Goal: Information Seeking & Learning: Learn about a topic

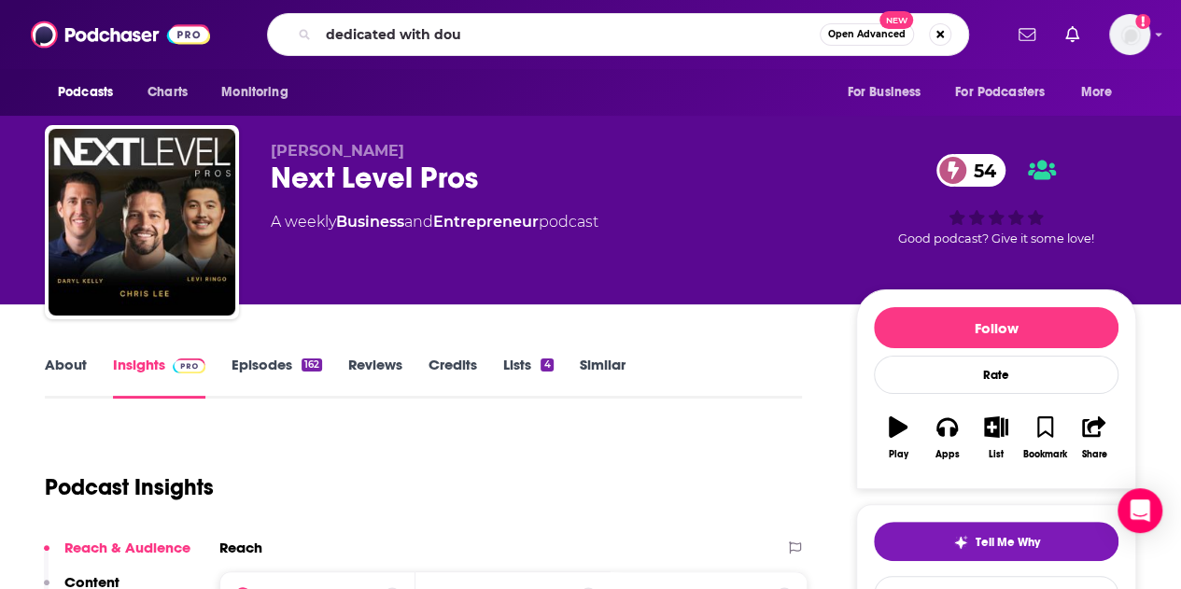
type input "dedicated with [PERSON_NAME]"
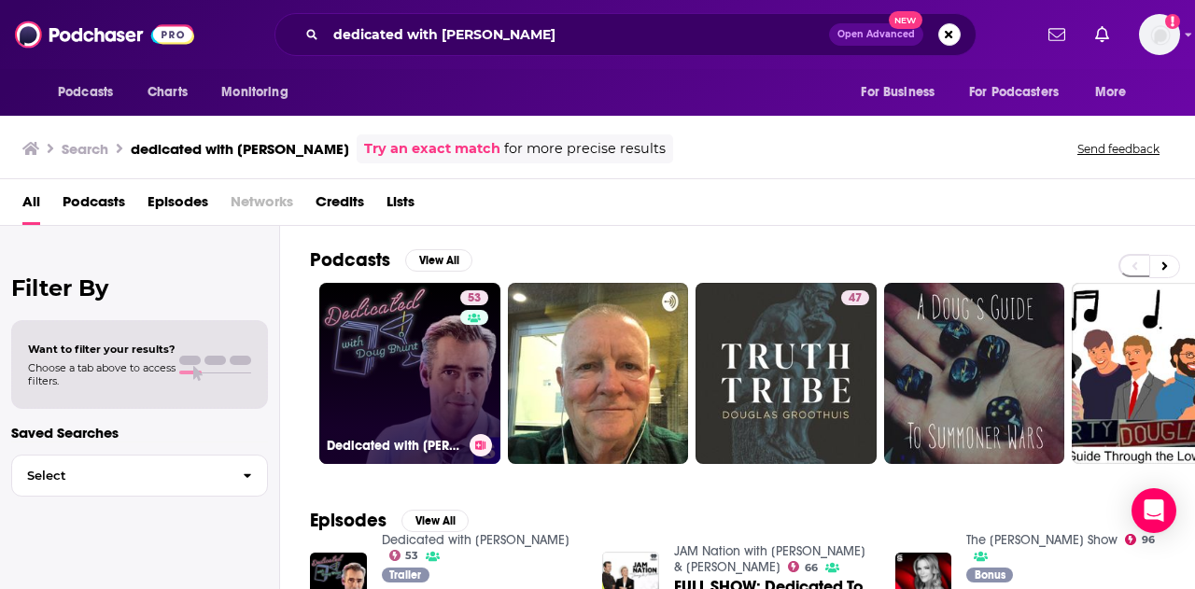
click at [409, 383] on link "53 Dedicated with [PERSON_NAME]" at bounding box center [409, 373] width 181 height 181
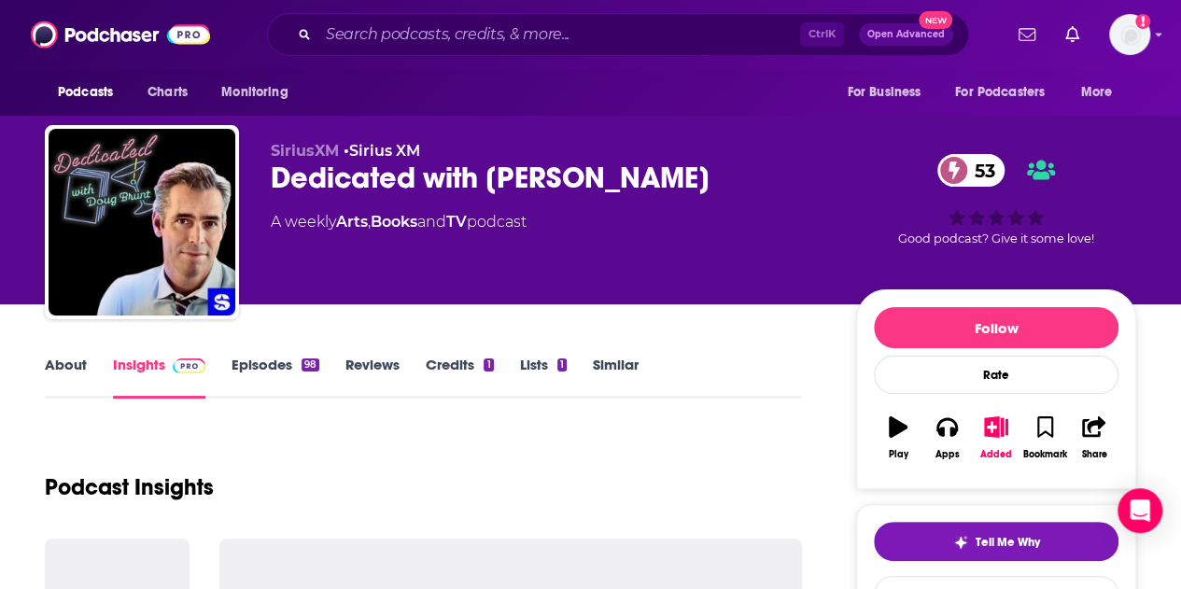
click at [67, 368] on link "About" at bounding box center [66, 377] width 42 height 43
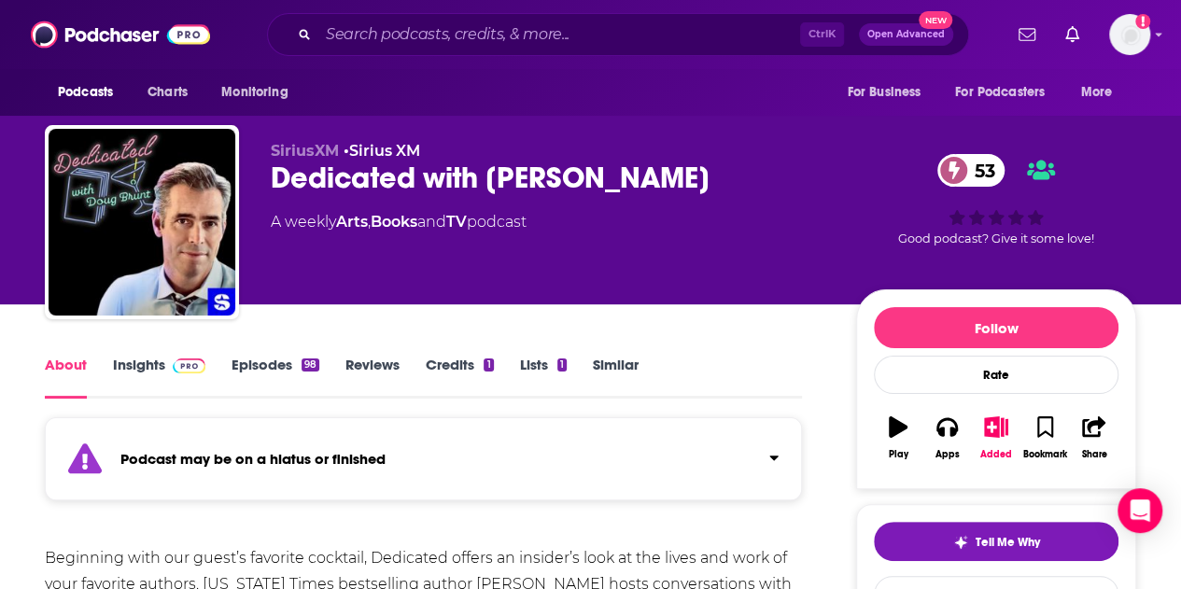
scroll to position [187, 0]
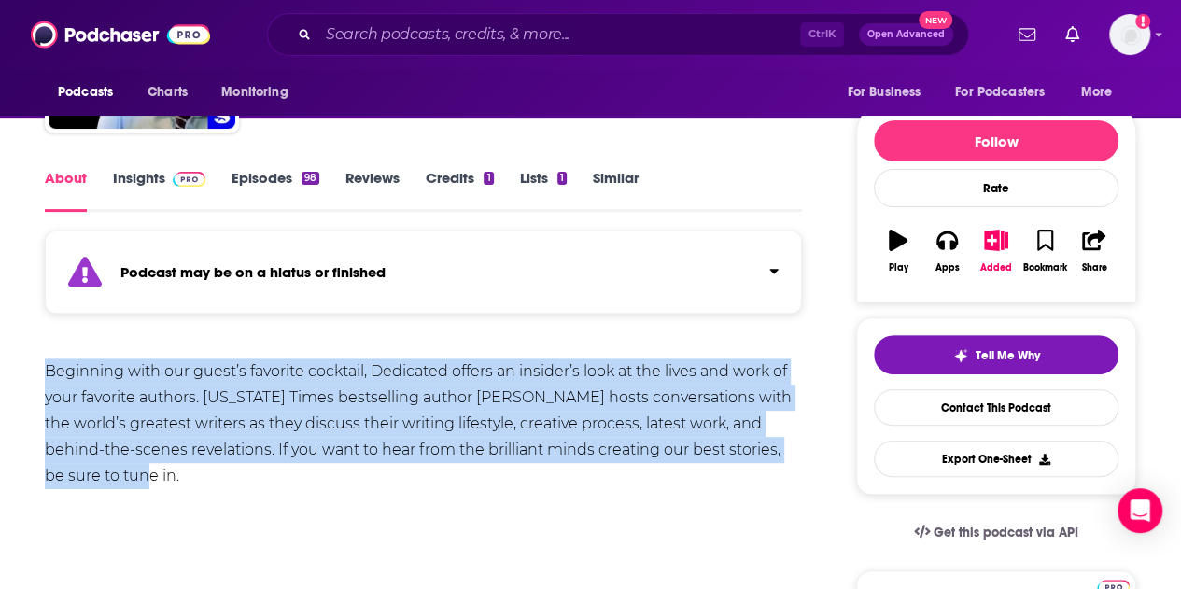
drag, startPoint x: 119, startPoint y: 474, endPoint x: 41, endPoint y: 372, distance: 128.0
copy div "Beginning with our guest’s favorite cocktail, Dedicated offers an insider’s loo…"
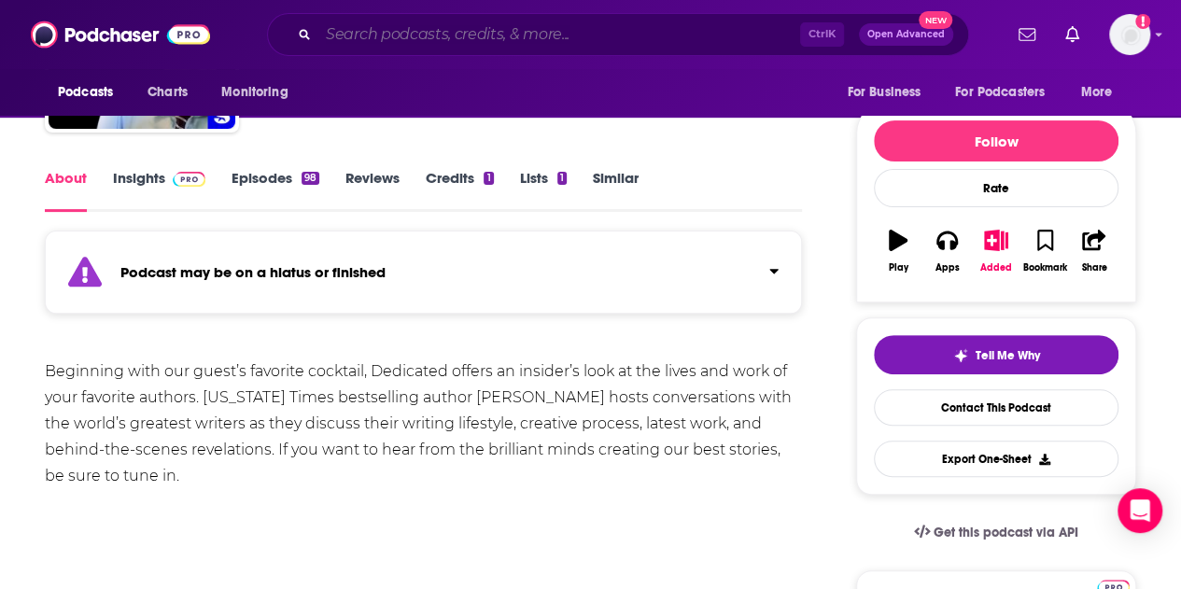
click at [390, 35] on input "Search podcasts, credits, & more..." at bounding box center [559, 35] width 482 height 30
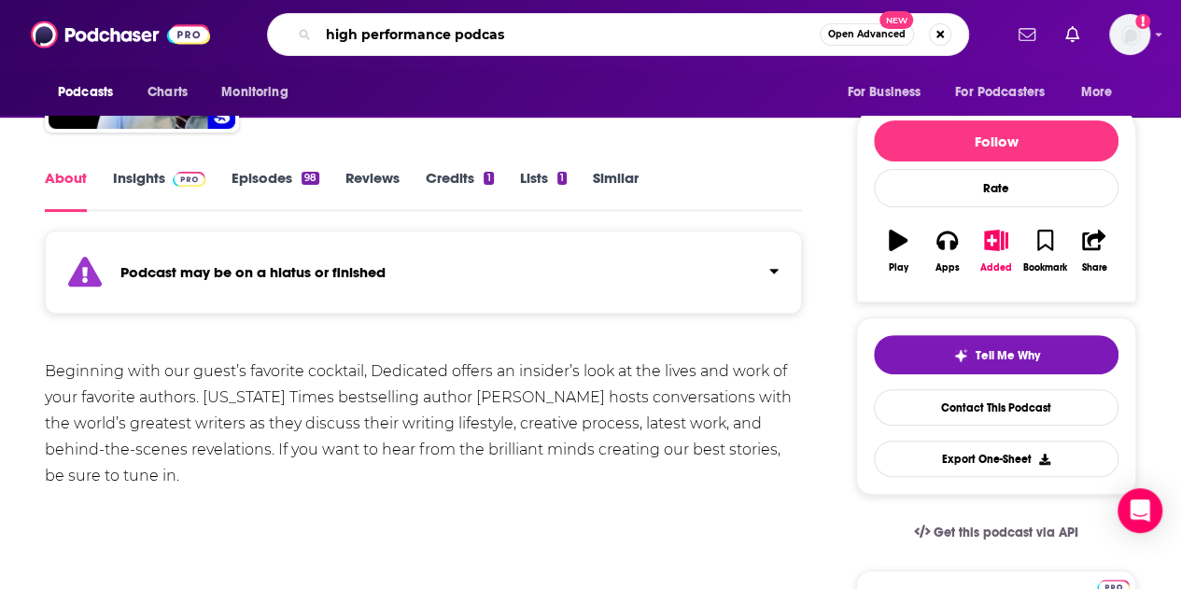
type input "high performance podcast"
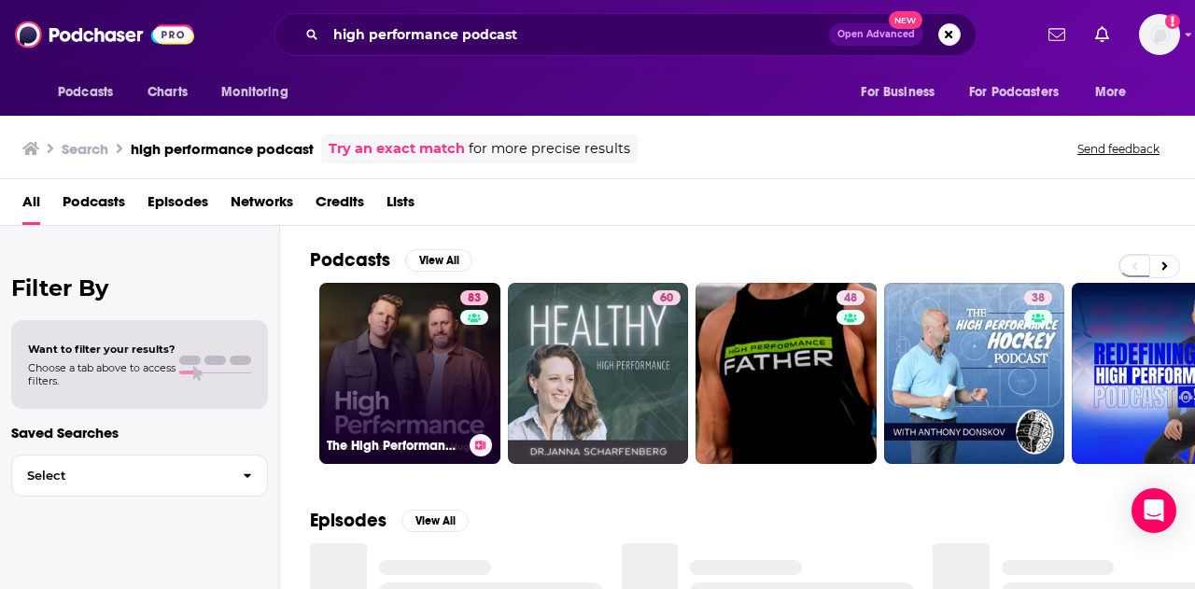
click at [418, 386] on link "83 The High Performance Podcast" at bounding box center [409, 373] width 181 height 181
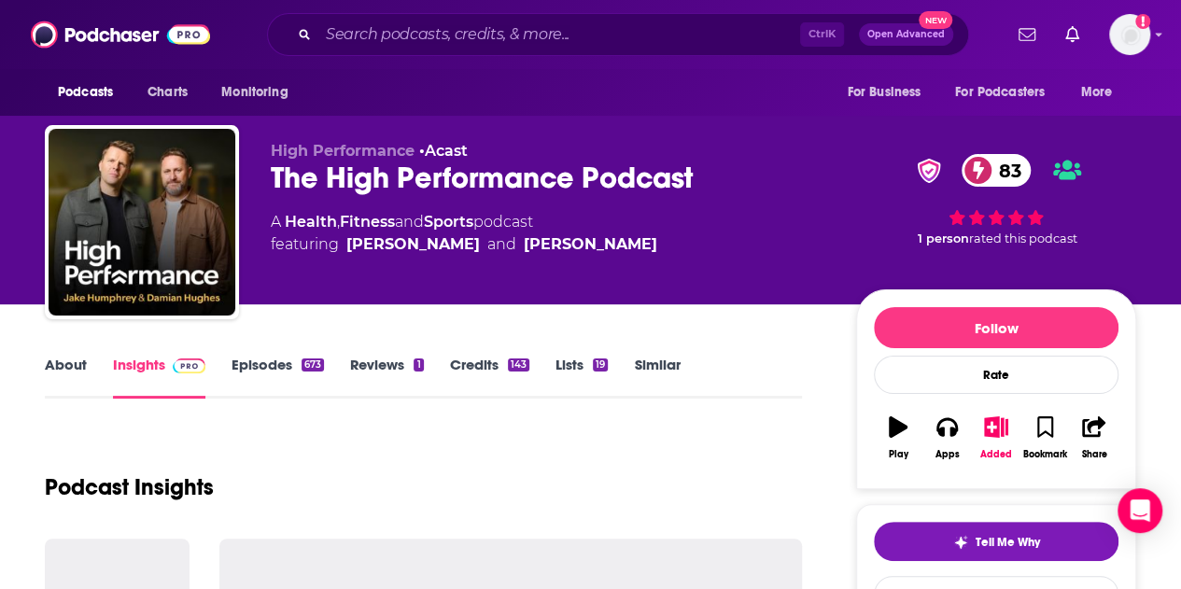
click at [62, 358] on link "About" at bounding box center [66, 377] width 42 height 43
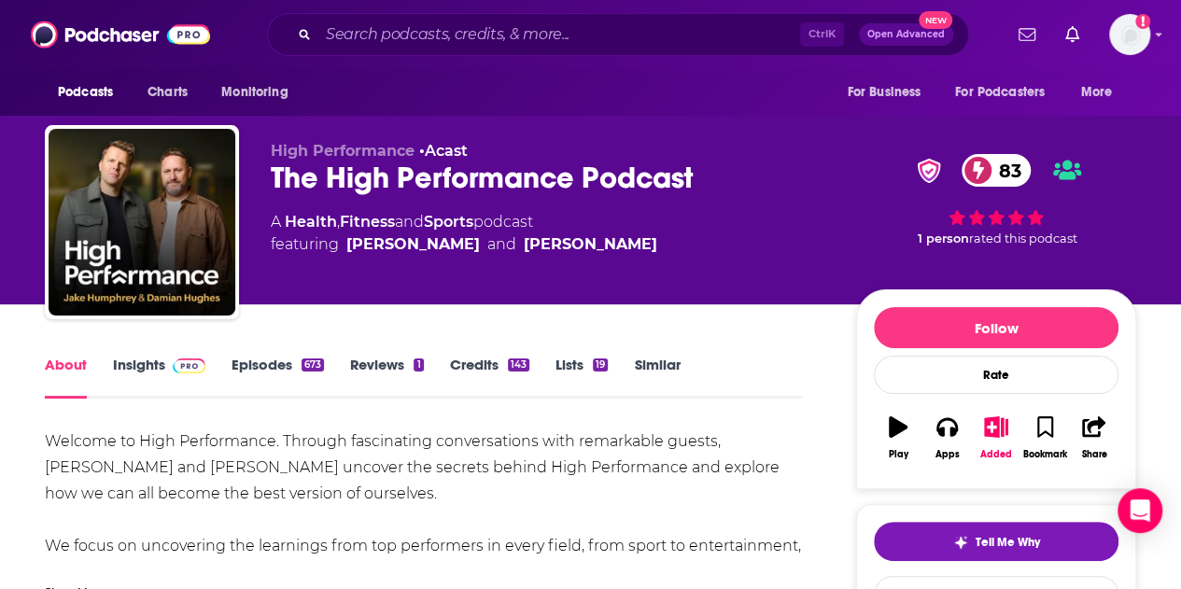
scroll to position [187, 0]
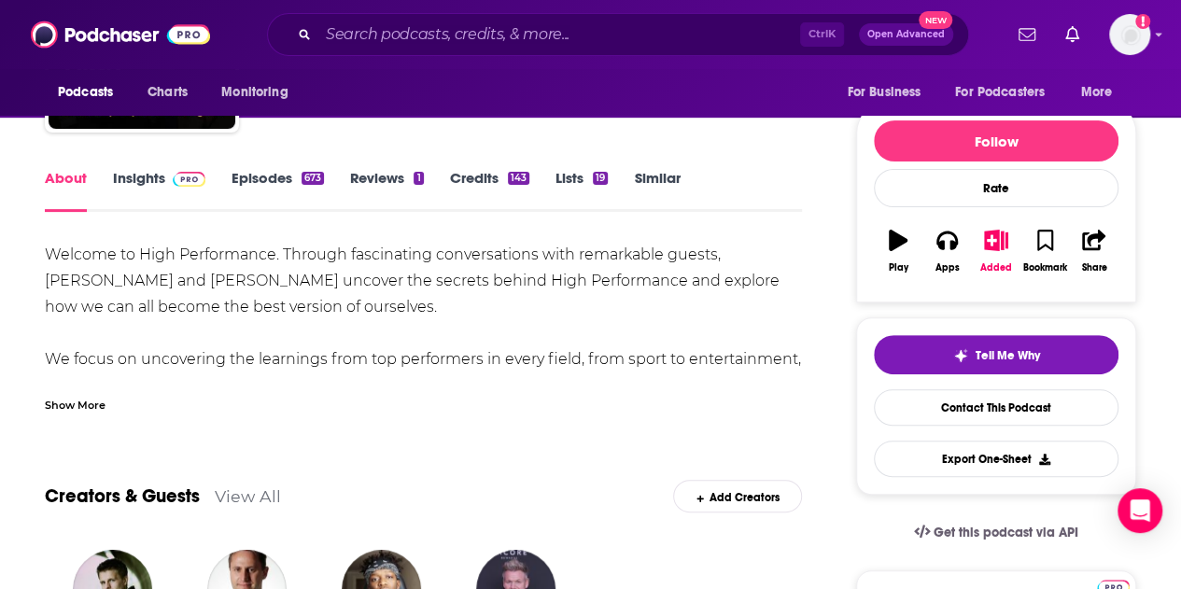
drag, startPoint x: 73, startPoint y: 408, endPoint x: 82, endPoint y: 404, distance: 10.1
click at [73, 408] on div "Show More" at bounding box center [75, 404] width 61 height 18
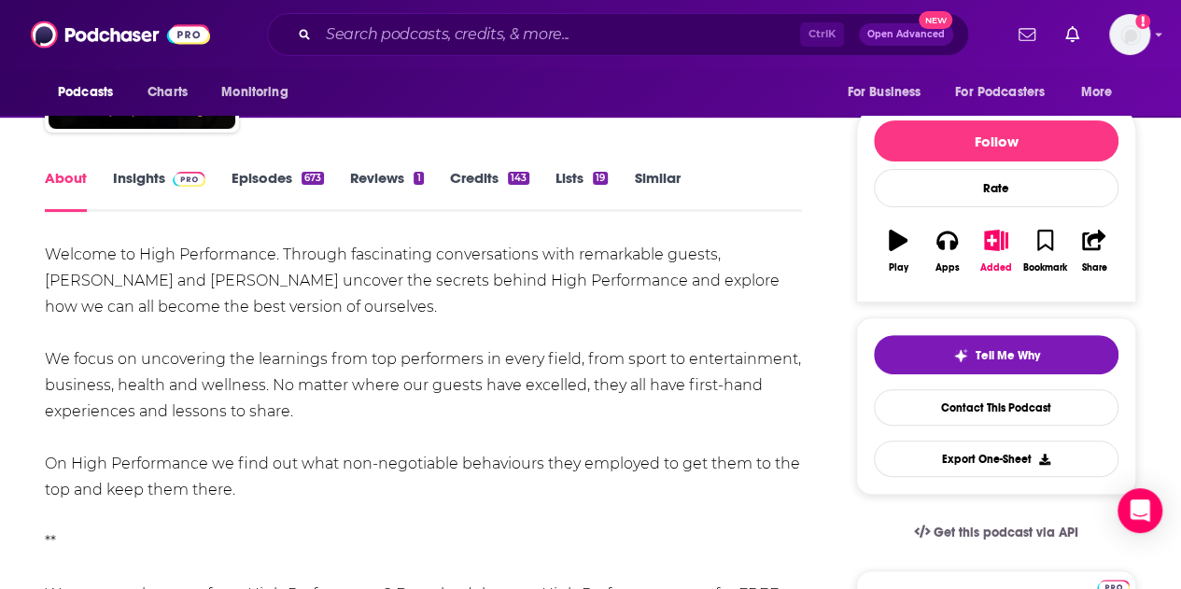
scroll to position [0, 0]
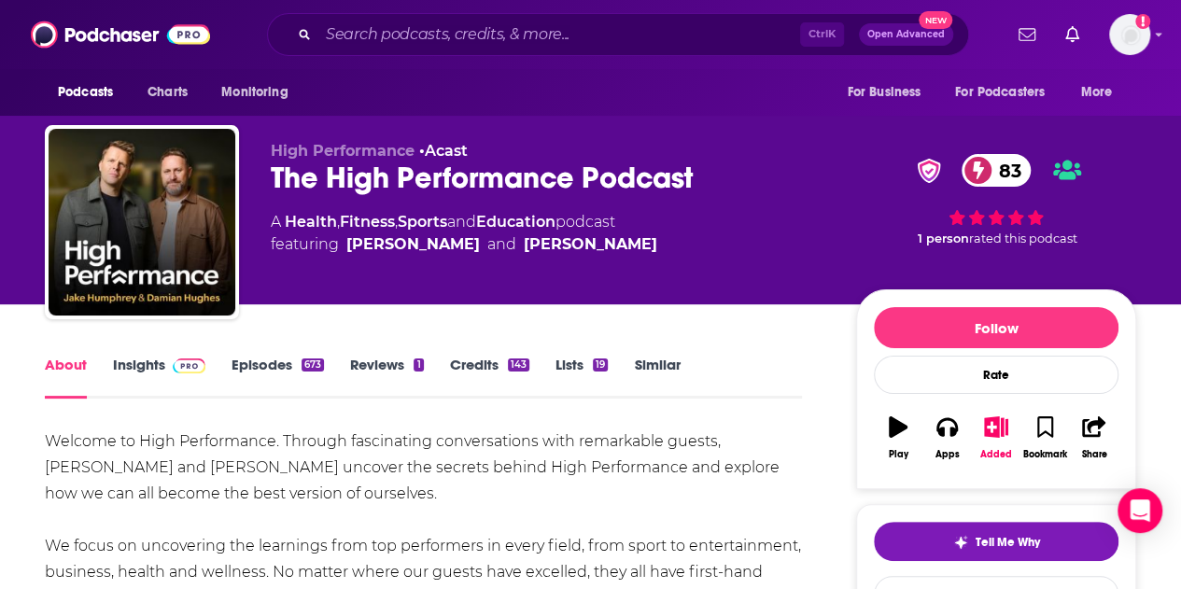
click at [134, 363] on link "Insights" at bounding box center [159, 377] width 92 height 43
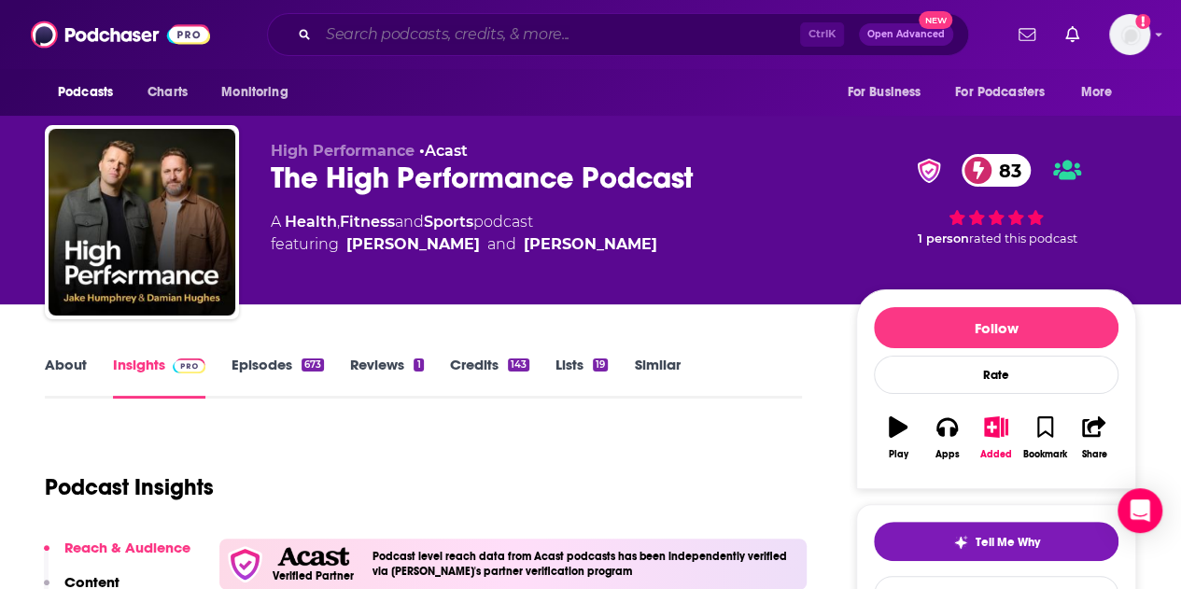
click at [361, 29] on input "Search podcasts, credits, & more..." at bounding box center [559, 35] width 482 height 30
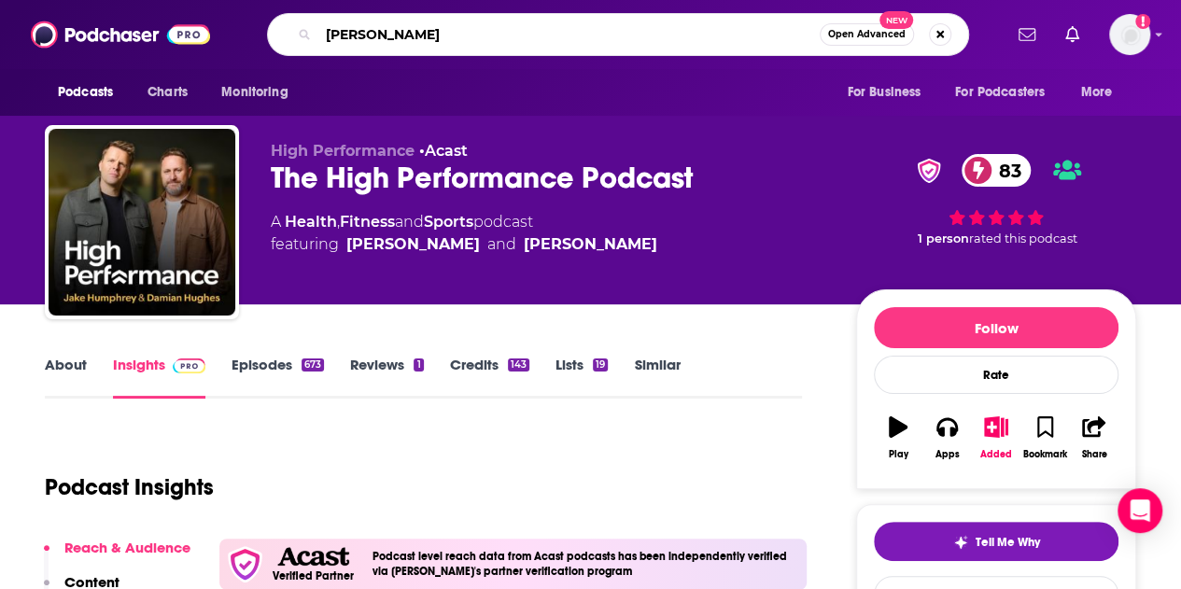
type input "[PERSON_NAME]"
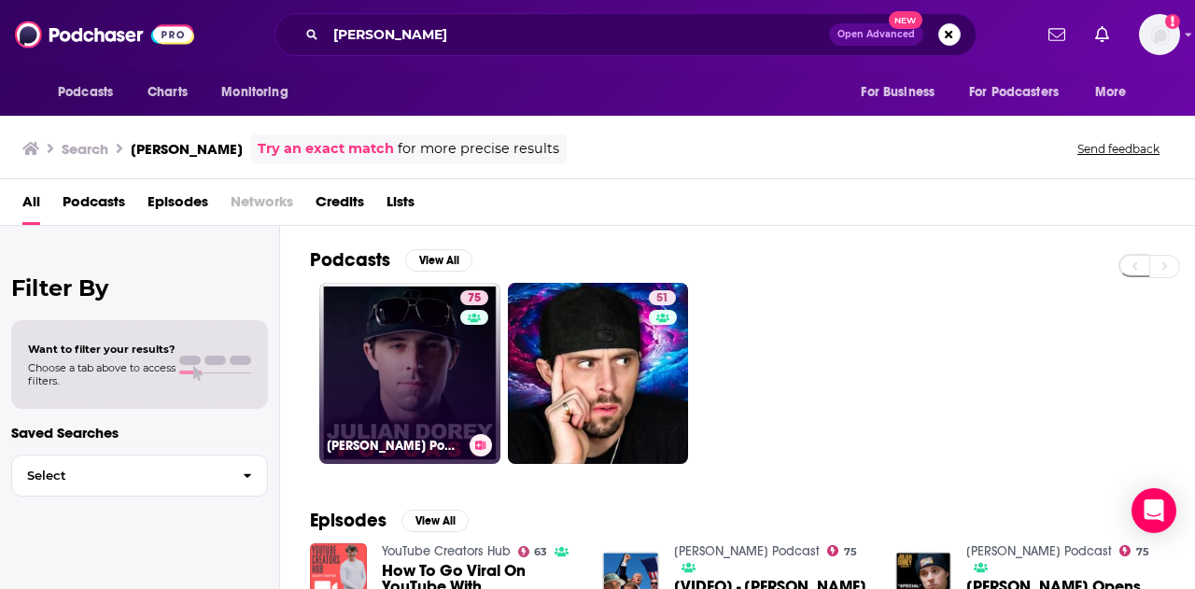
click at [354, 398] on link "75 [PERSON_NAME] Podcast" at bounding box center [409, 373] width 181 height 181
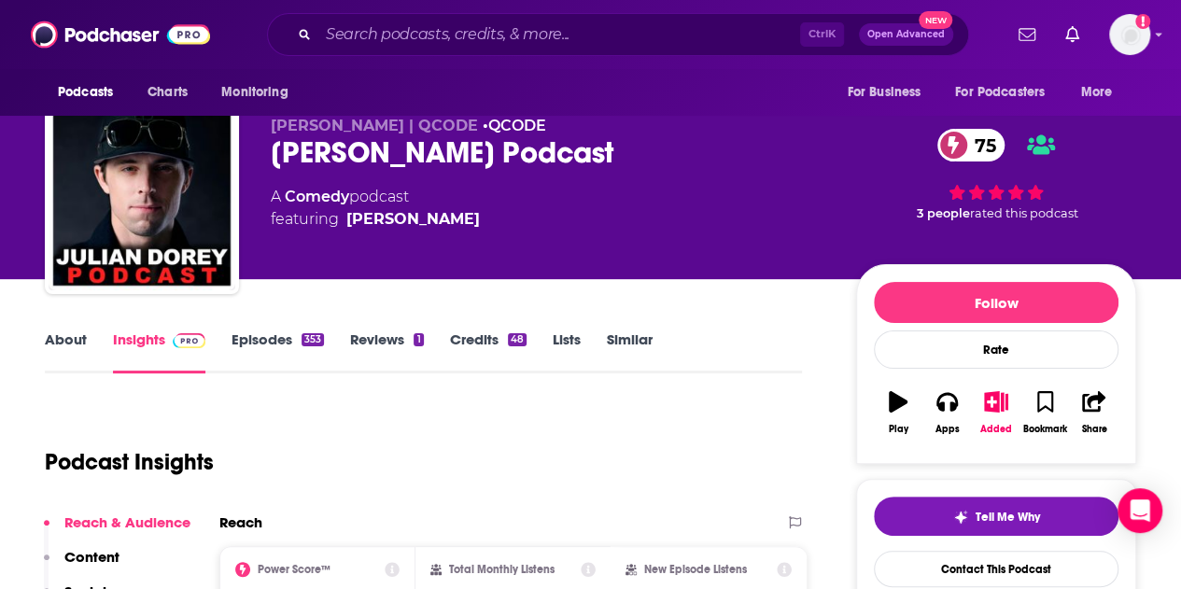
scroll to position [93, 0]
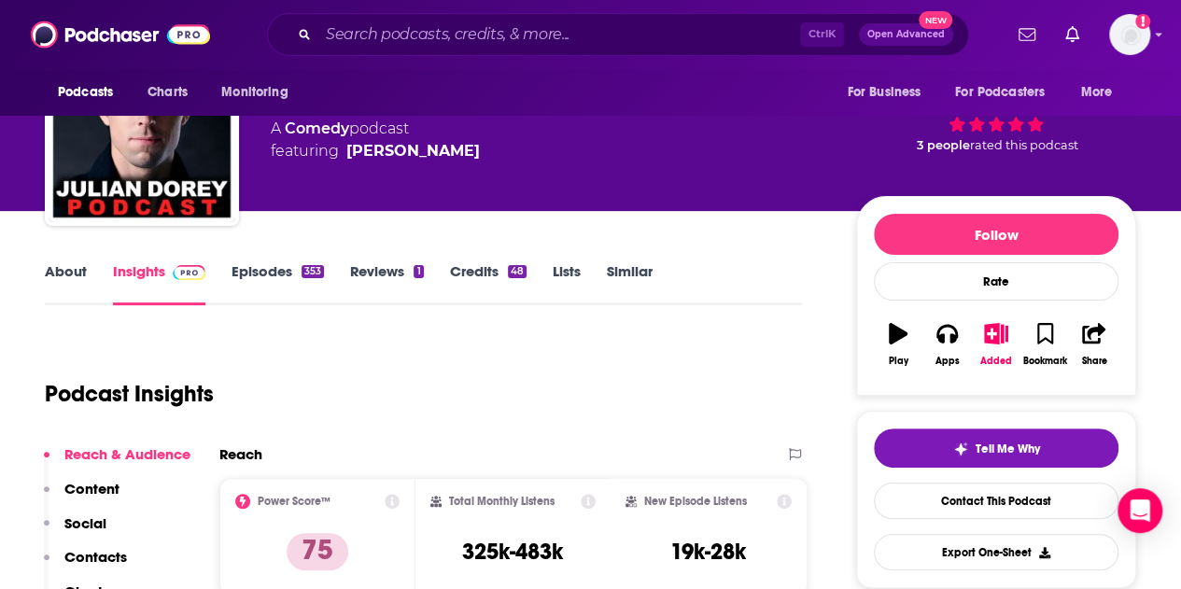
click at [71, 276] on link "About" at bounding box center [66, 283] width 42 height 43
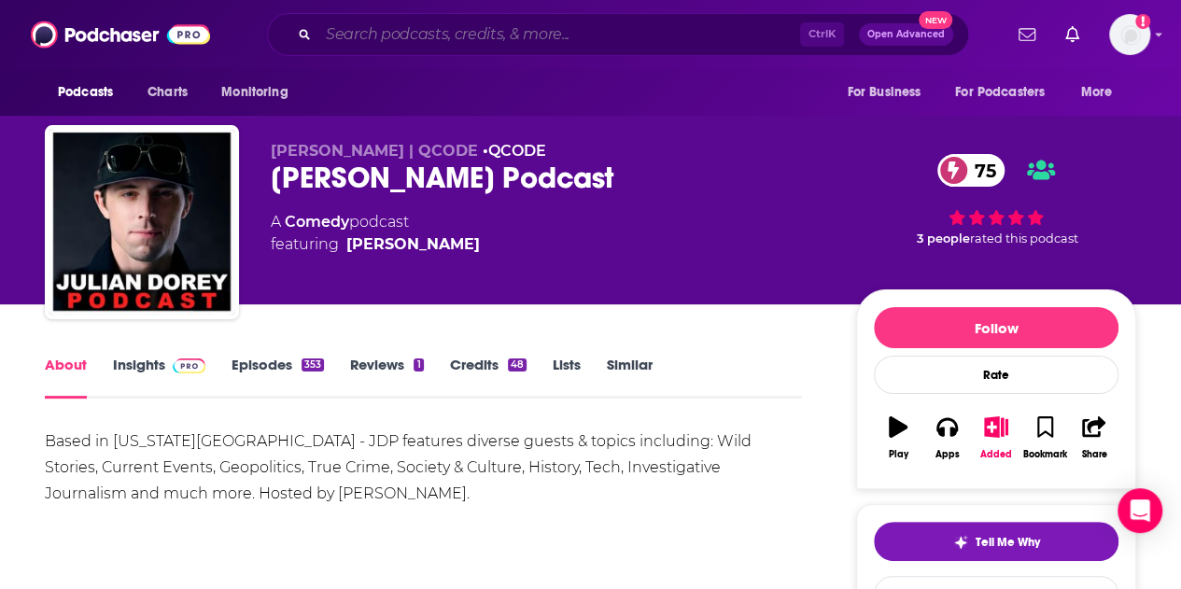
click at [381, 42] on input "Search podcasts, credits, & more..." at bounding box center [559, 35] width 482 height 30
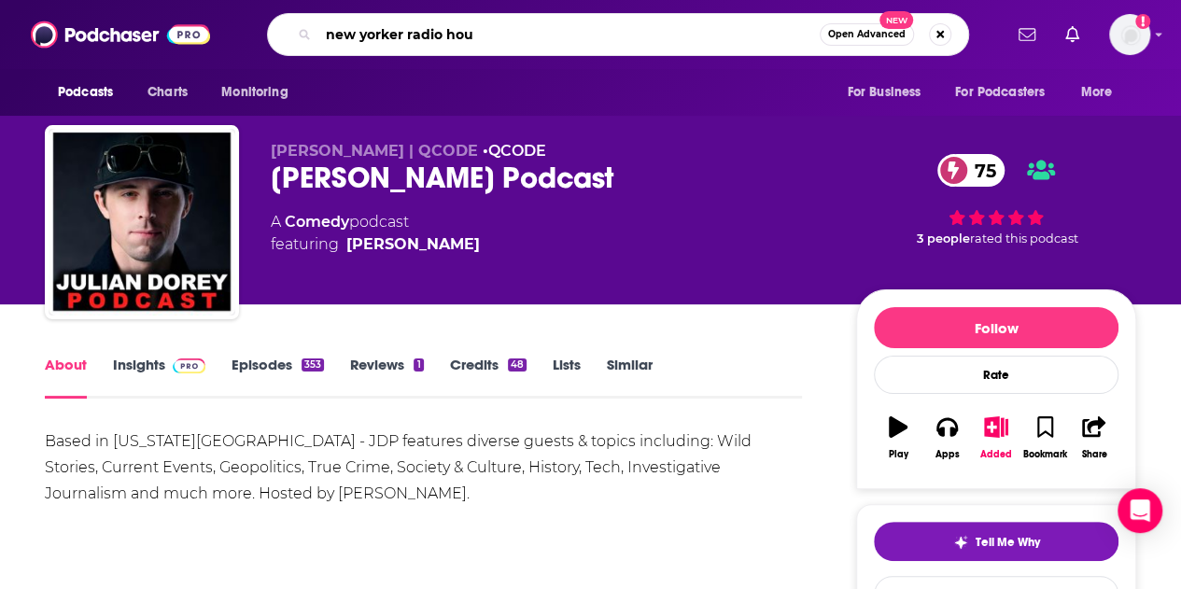
type input "new yorker radio hour"
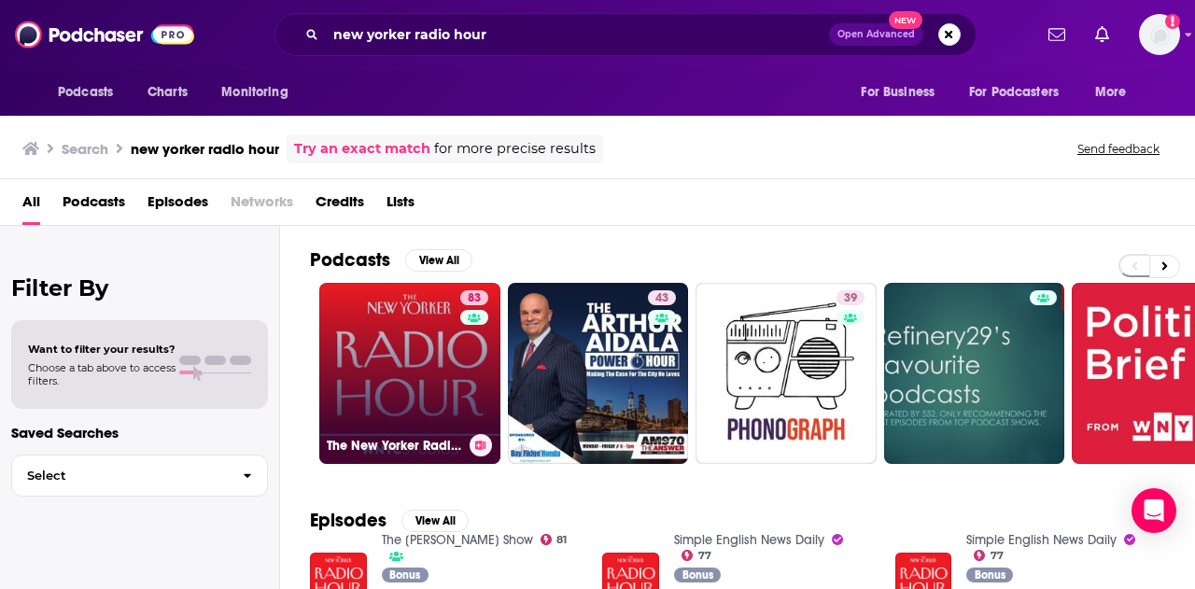
click at [403, 413] on link "83 The New Yorker Radio Hour" at bounding box center [409, 373] width 181 height 181
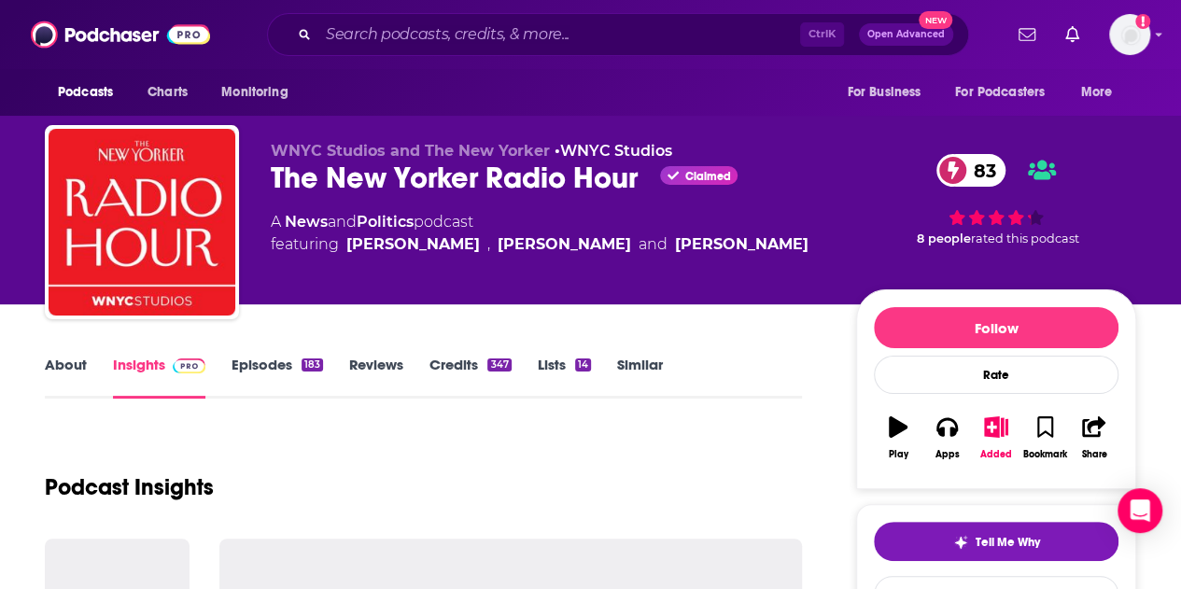
click at [64, 366] on link "About" at bounding box center [66, 377] width 42 height 43
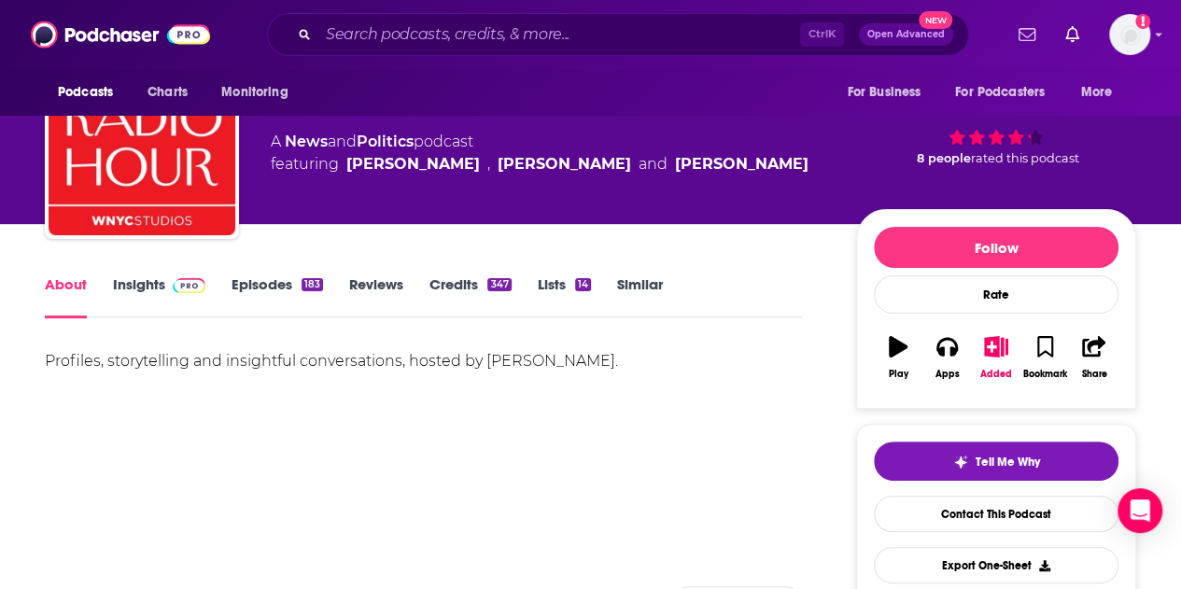
scroll to position [93, 0]
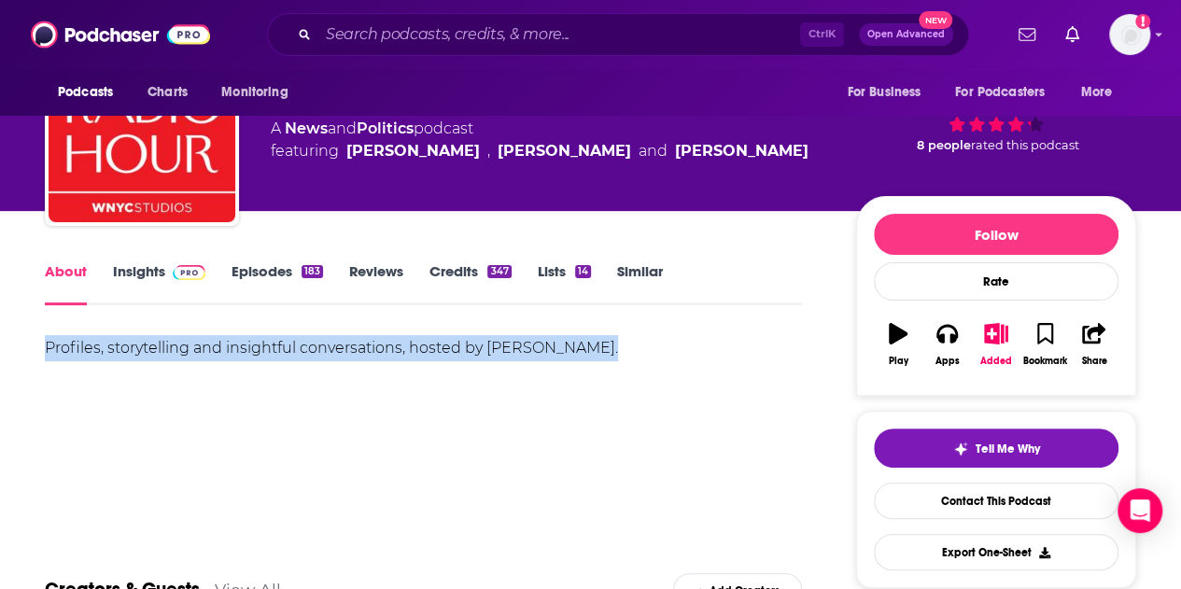
drag, startPoint x: 633, startPoint y: 354, endPoint x: 45, endPoint y: 343, distance: 588.5
click at [45, 344] on div "Profiles, storytelling and insightful conversations, hosted by [PERSON_NAME]." at bounding box center [423, 348] width 757 height 26
copy div "Profiles, storytelling and insightful conversations, hosted by [PERSON_NAME]."
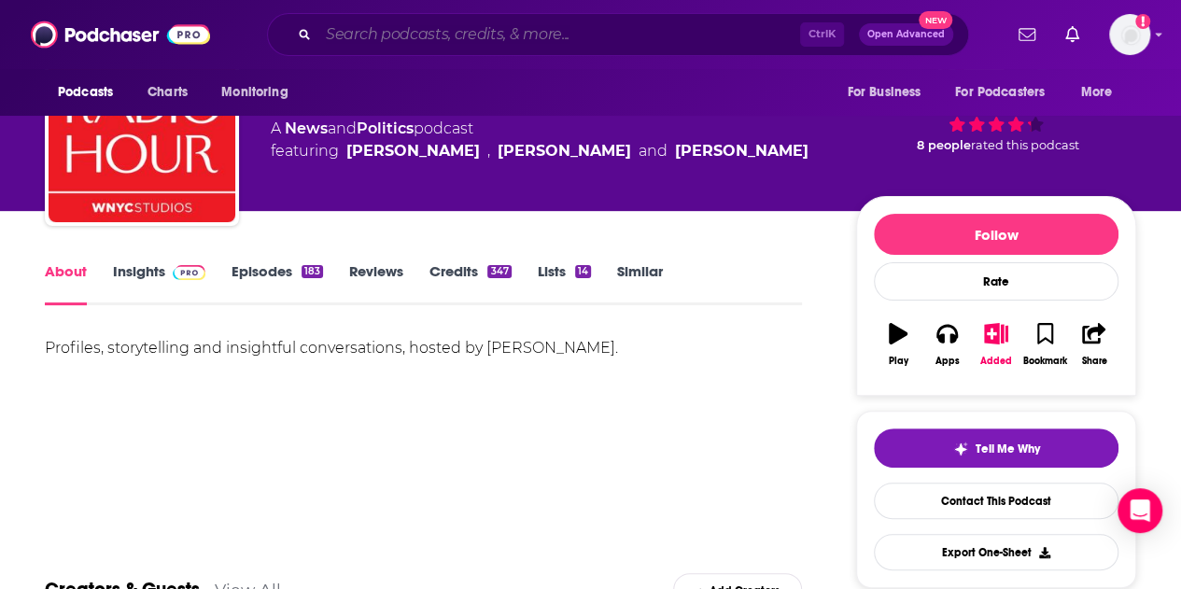
click at [427, 40] on input "Search podcasts, credits, & more..." at bounding box center [559, 35] width 482 height 30
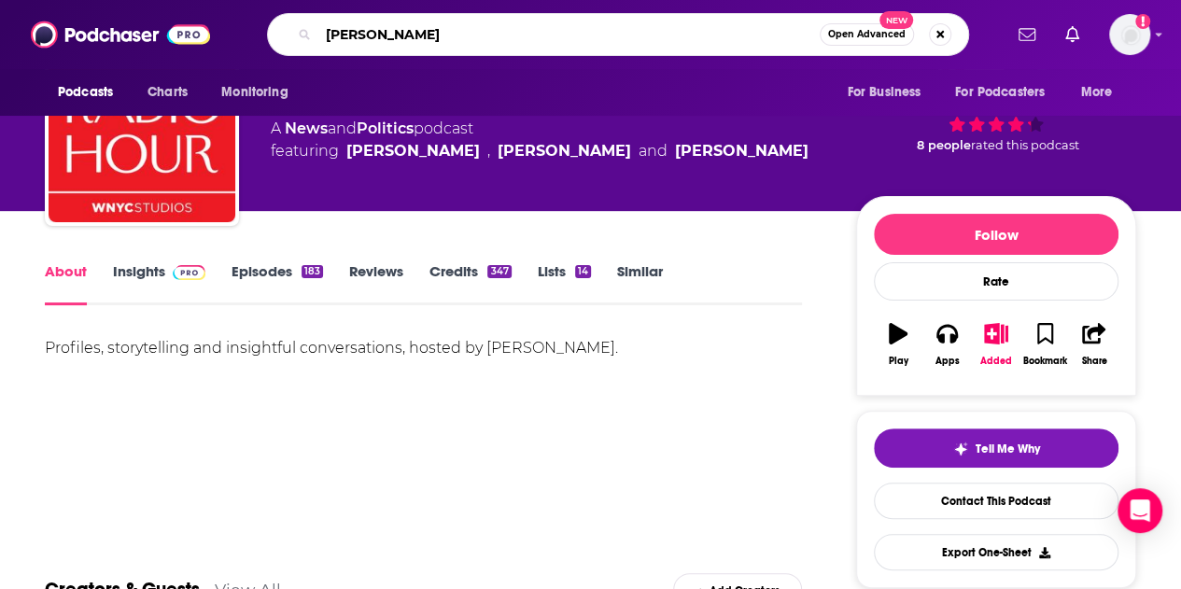
type input "[PERSON_NAME] show"
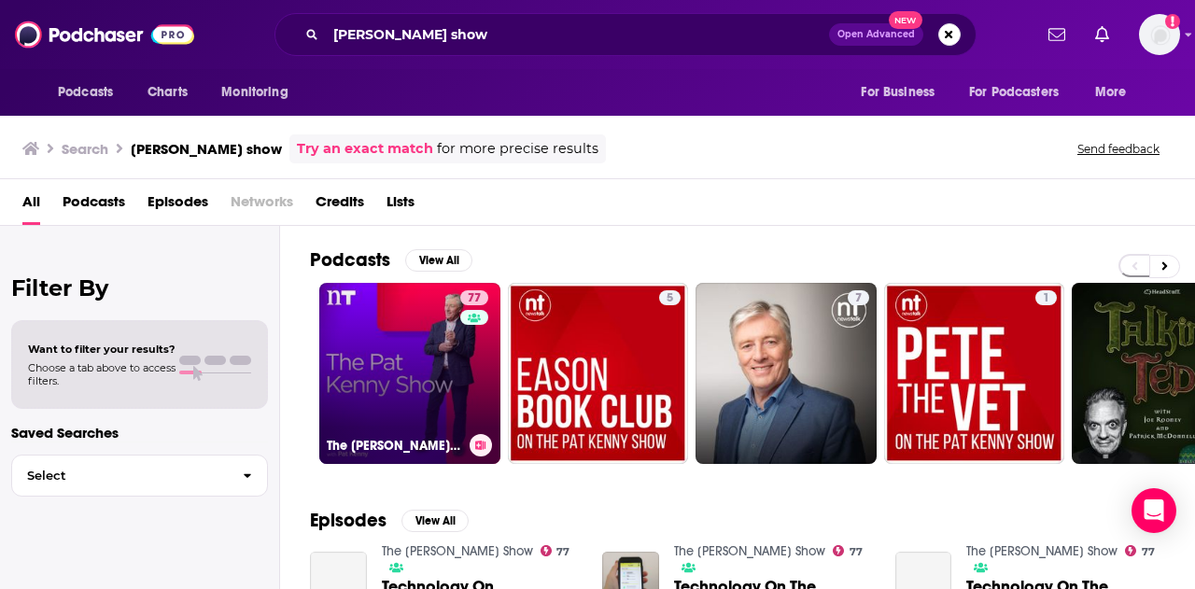
click at [374, 367] on link "77 The [PERSON_NAME] Show" at bounding box center [409, 373] width 181 height 181
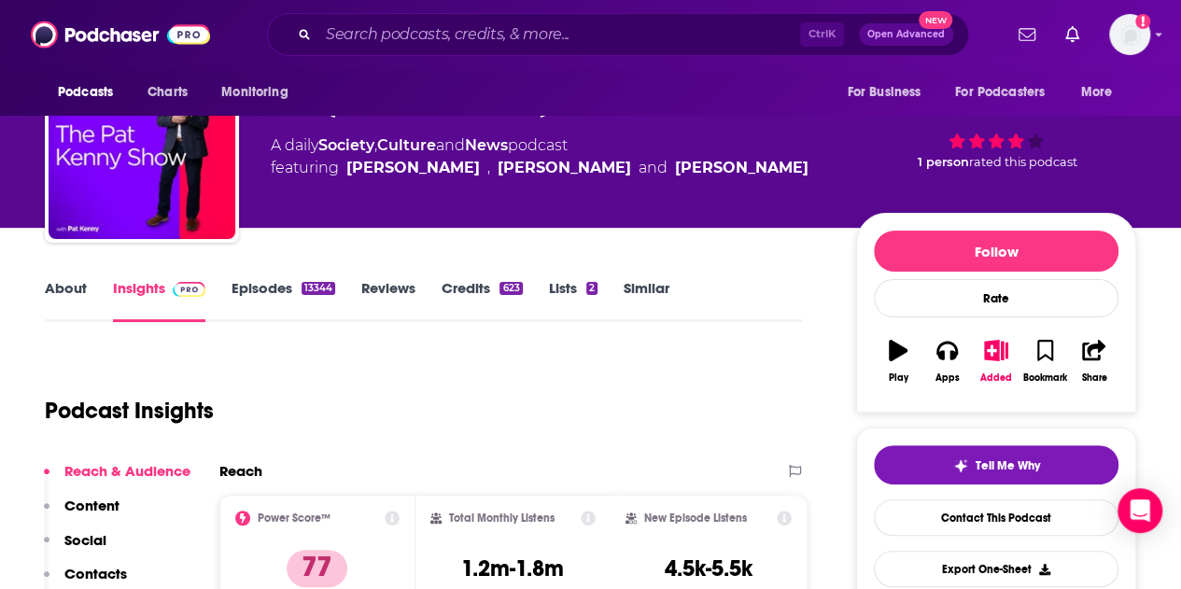
scroll to position [187, 0]
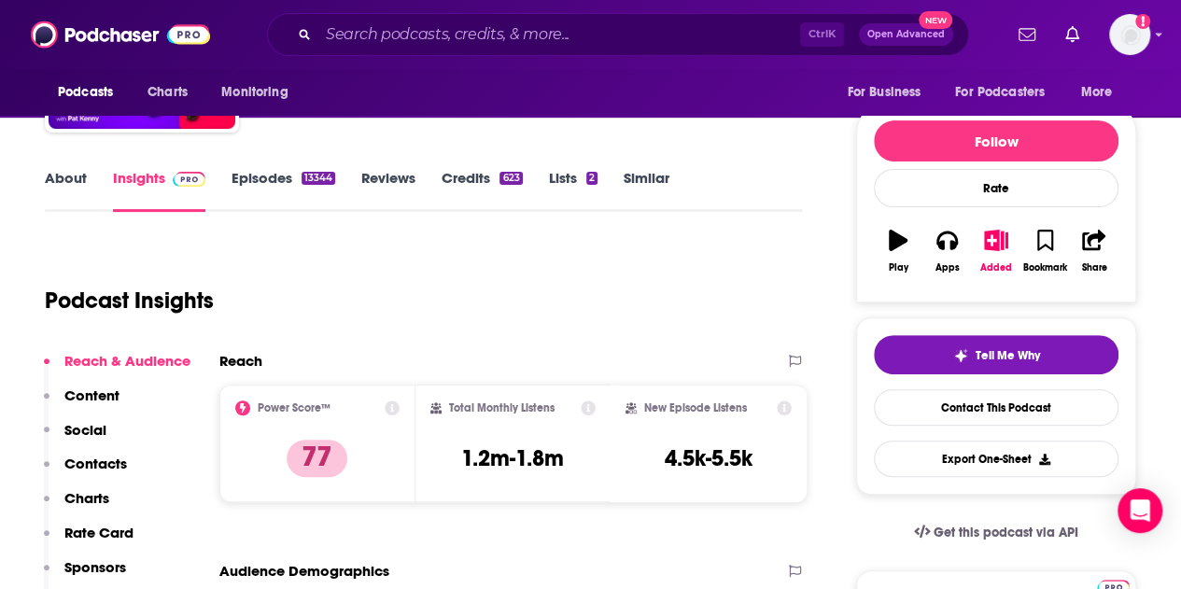
click at [60, 186] on link "About" at bounding box center [66, 190] width 42 height 43
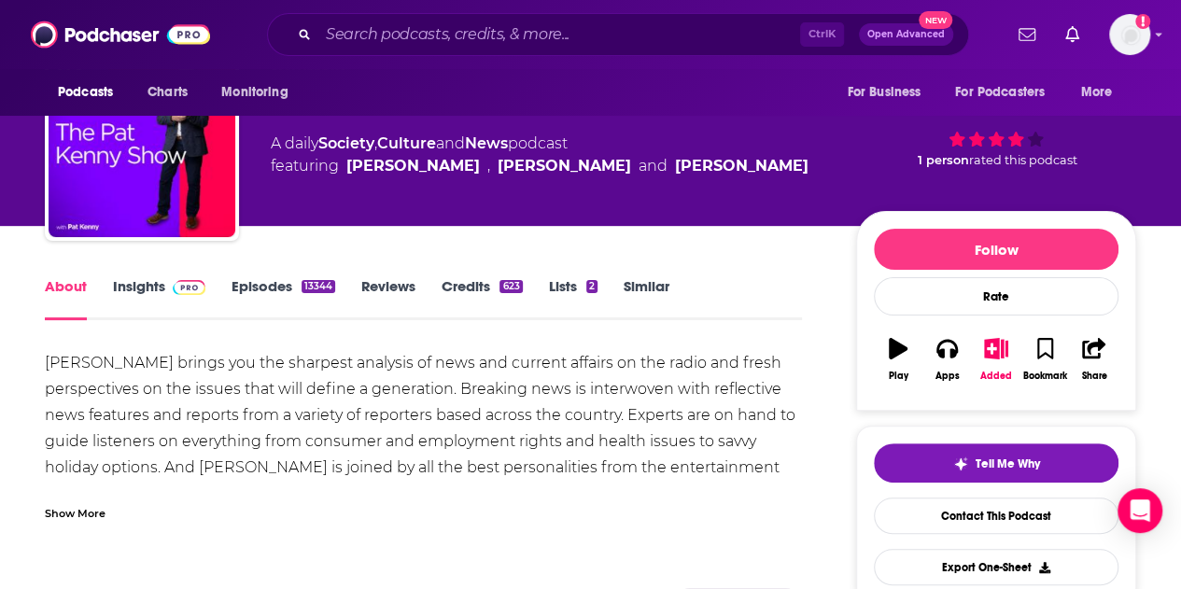
scroll to position [93, 0]
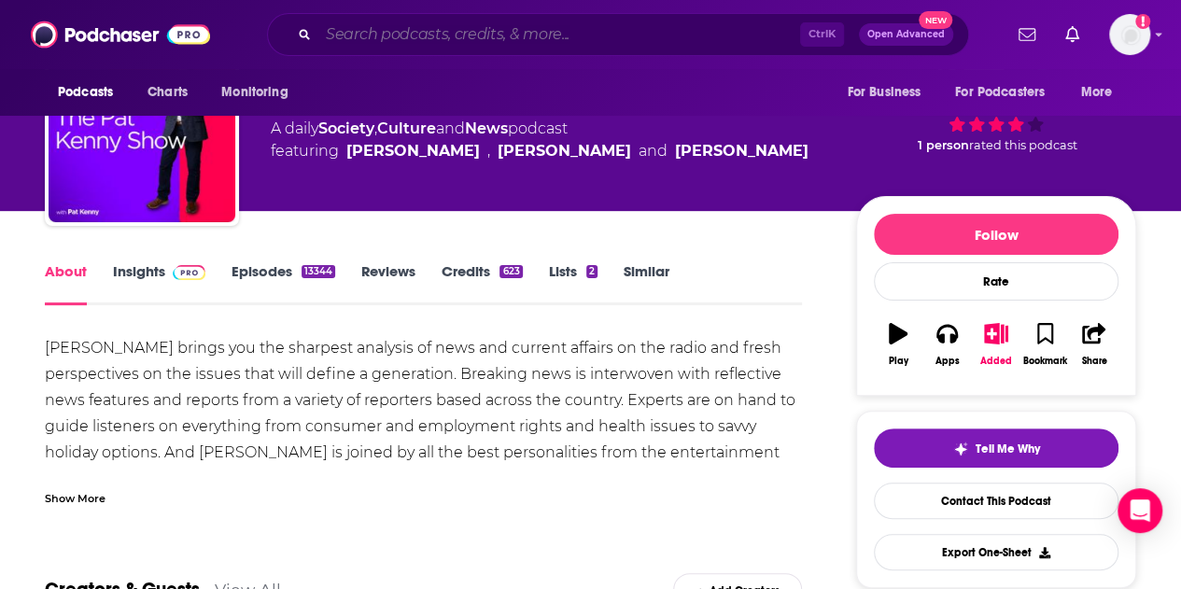
click at [424, 36] on input "Search podcasts, credits, & more..." at bounding box center [559, 35] width 482 height 30
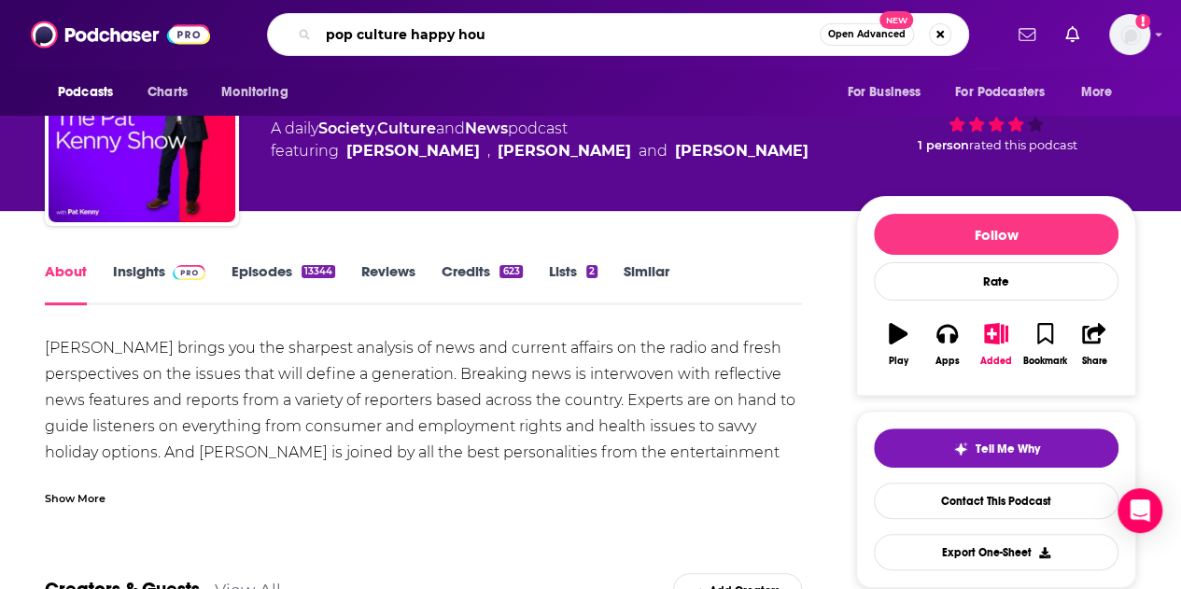
type input "pop culture happy hour"
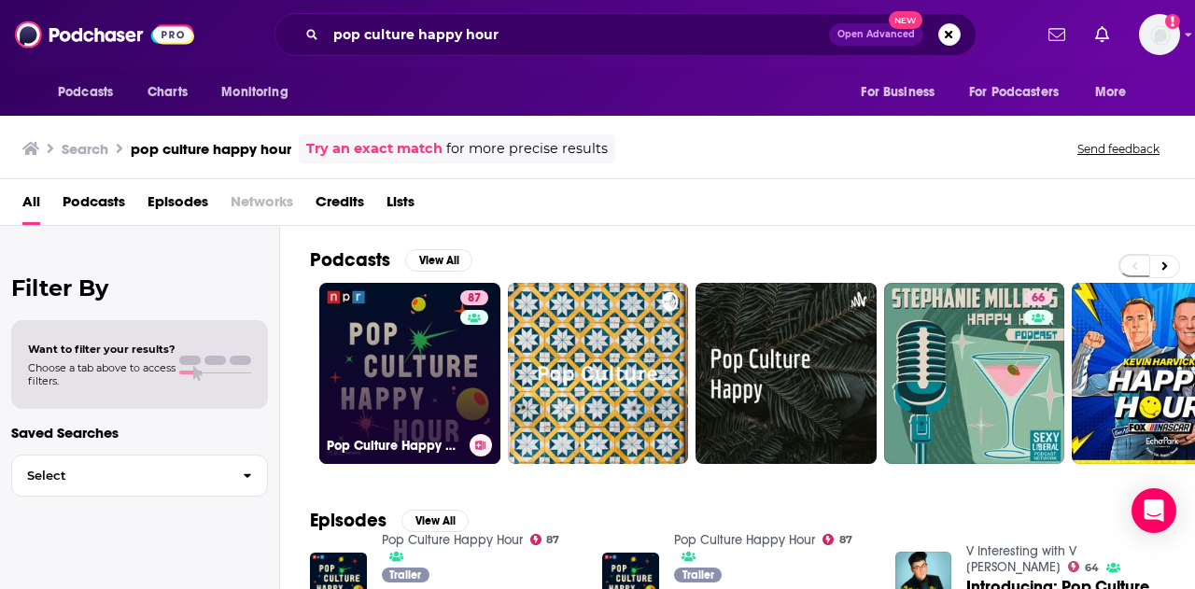
click at [399, 345] on link "87 Pop Culture Happy Hour" at bounding box center [409, 373] width 181 height 181
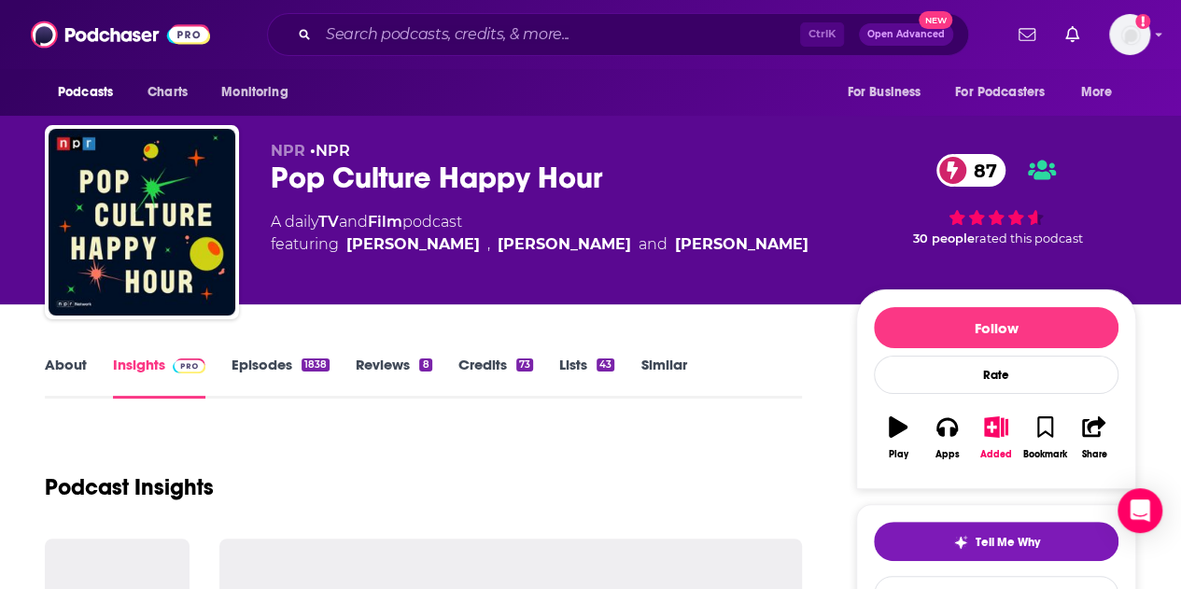
click at [80, 363] on link "About" at bounding box center [66, 377] width 42 height 43
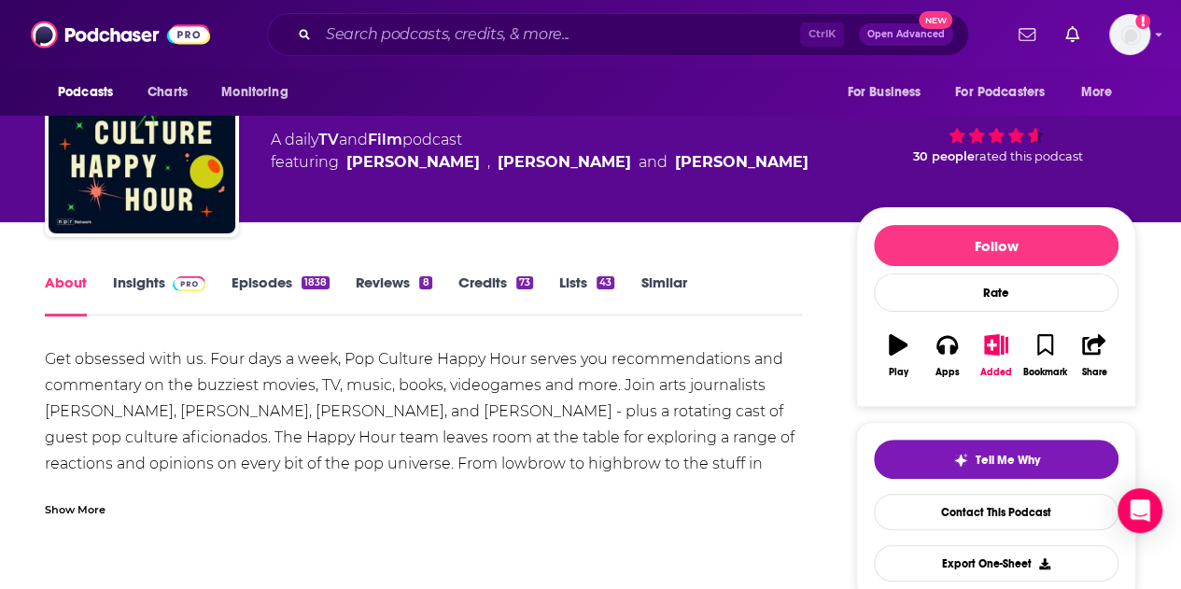
scroll to position [187, 0]
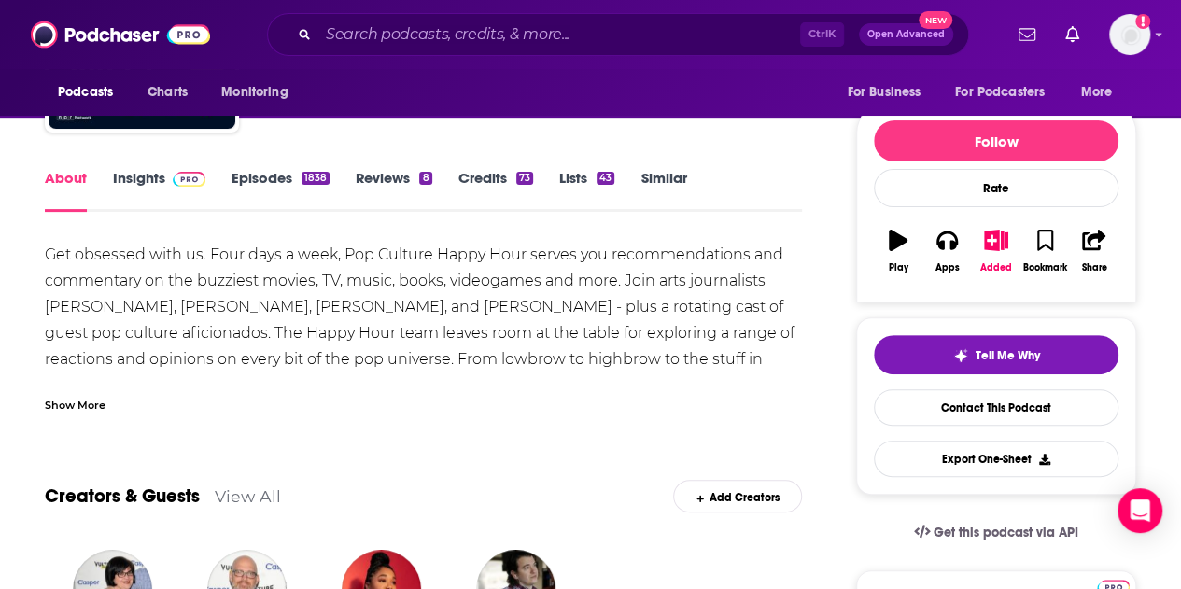
click at [84, 397] on div "Show More" at bounding box center [75, 404] width 61 height 18
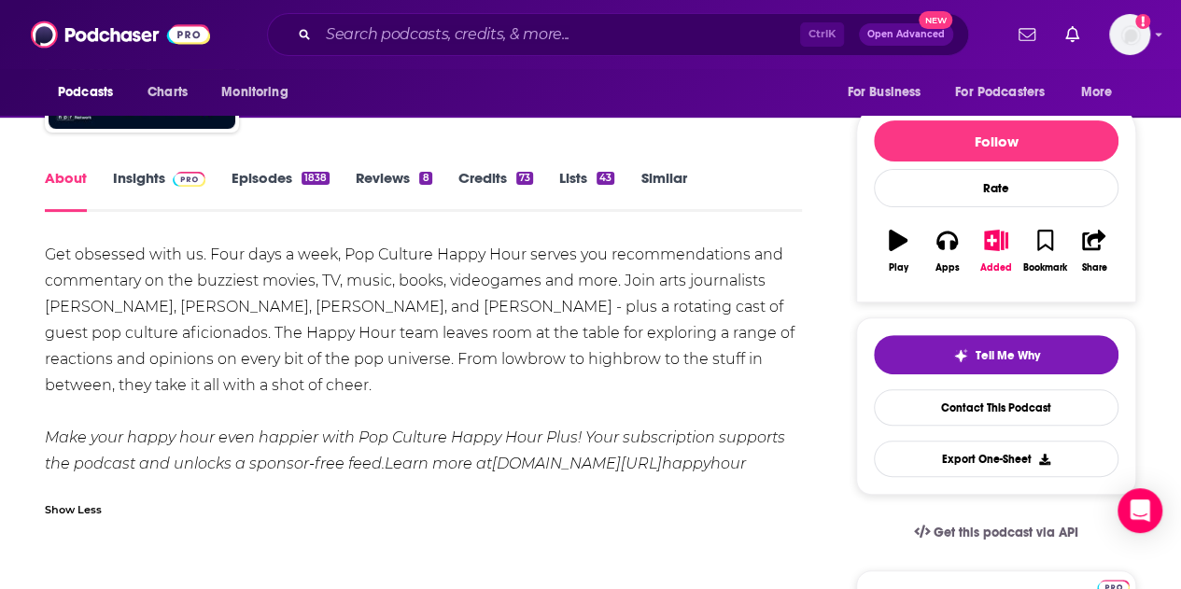
click at [262, 175] on link "Episodes 1838" at bounding box center [281, 190] width 98 height 43
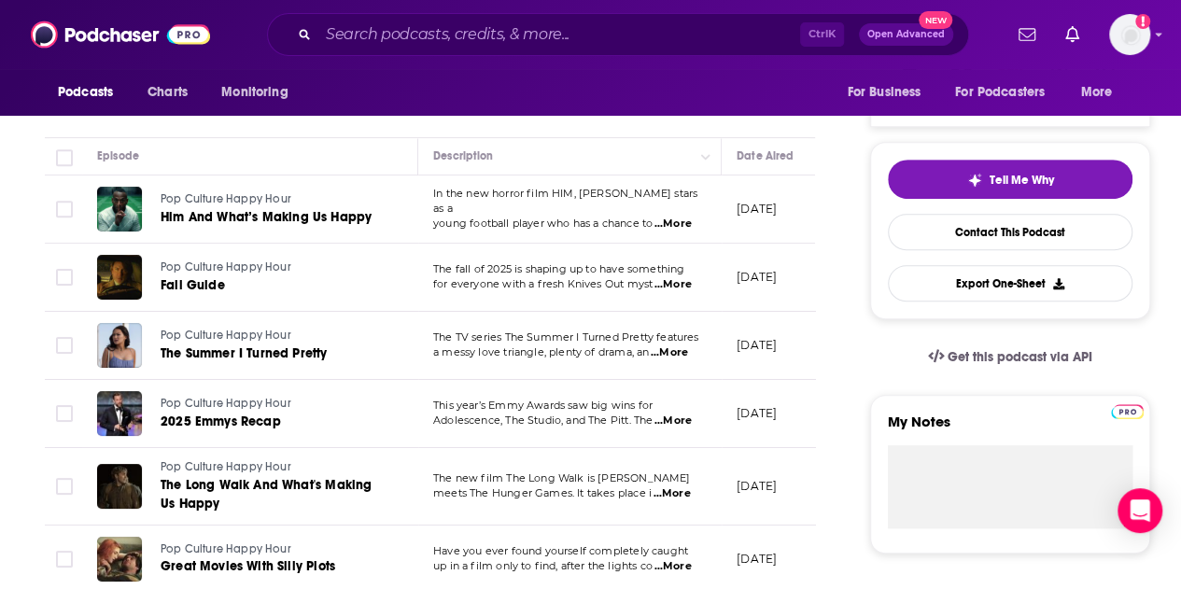
scroll to position [374, 0]
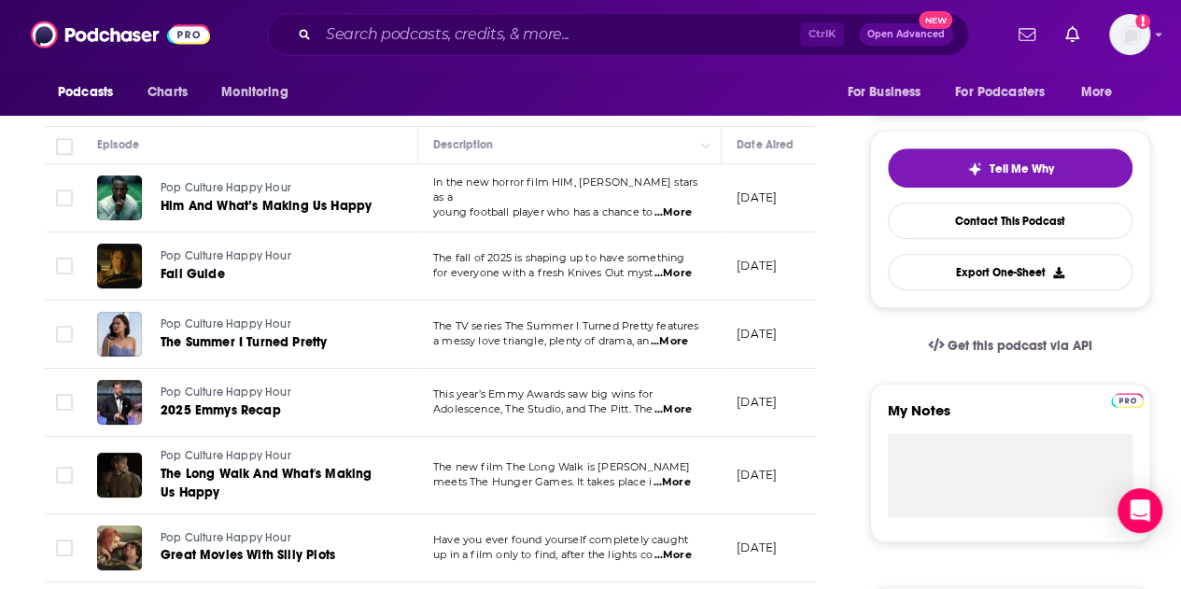
click at [685, 339] on span "...More" at bounding box center [669, 341] width 37 height 15
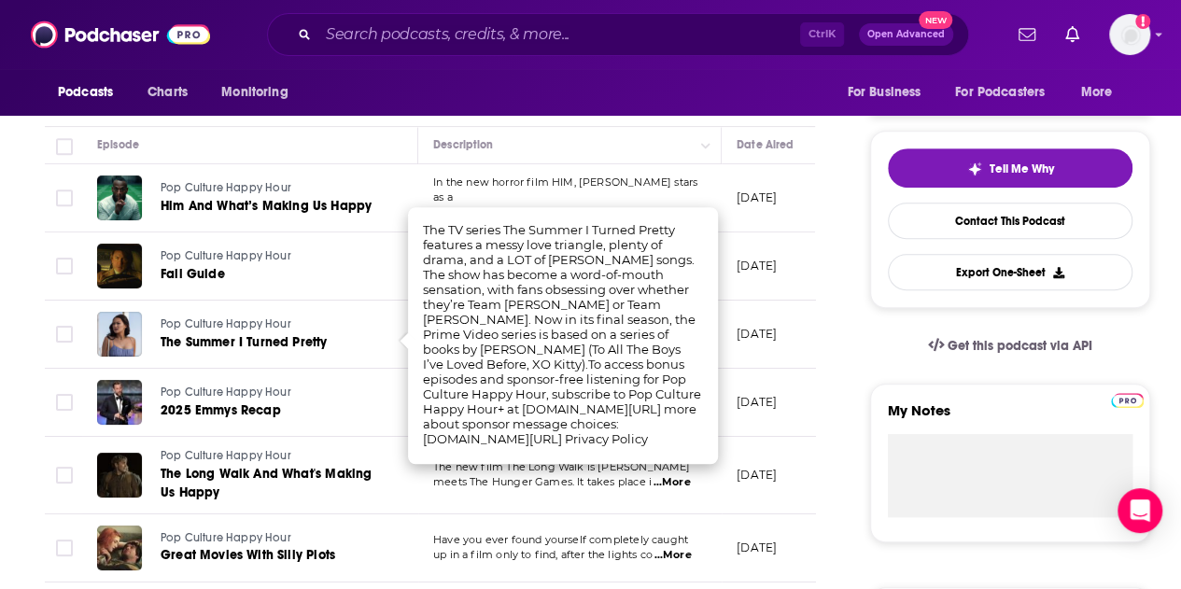
click at [529, 507] on td "The new film The Long Walk is [PERSON_NAME] meets The Hunger Games. It takes pl…" at bounding box center [570, 476] width 304 height 78
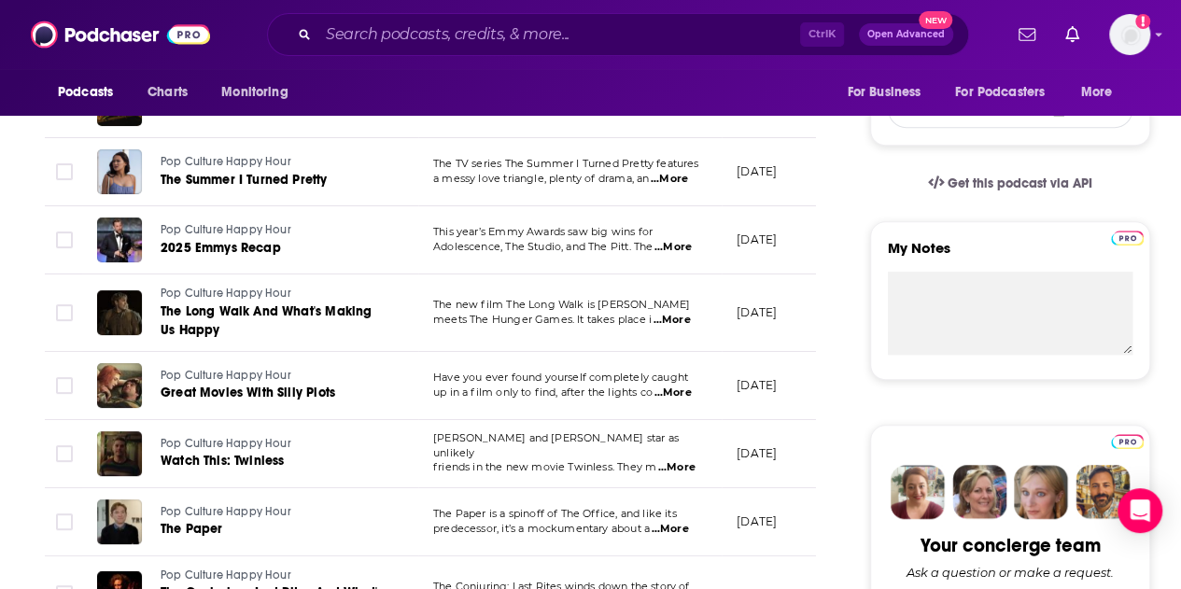
scroll to position [654, 0]
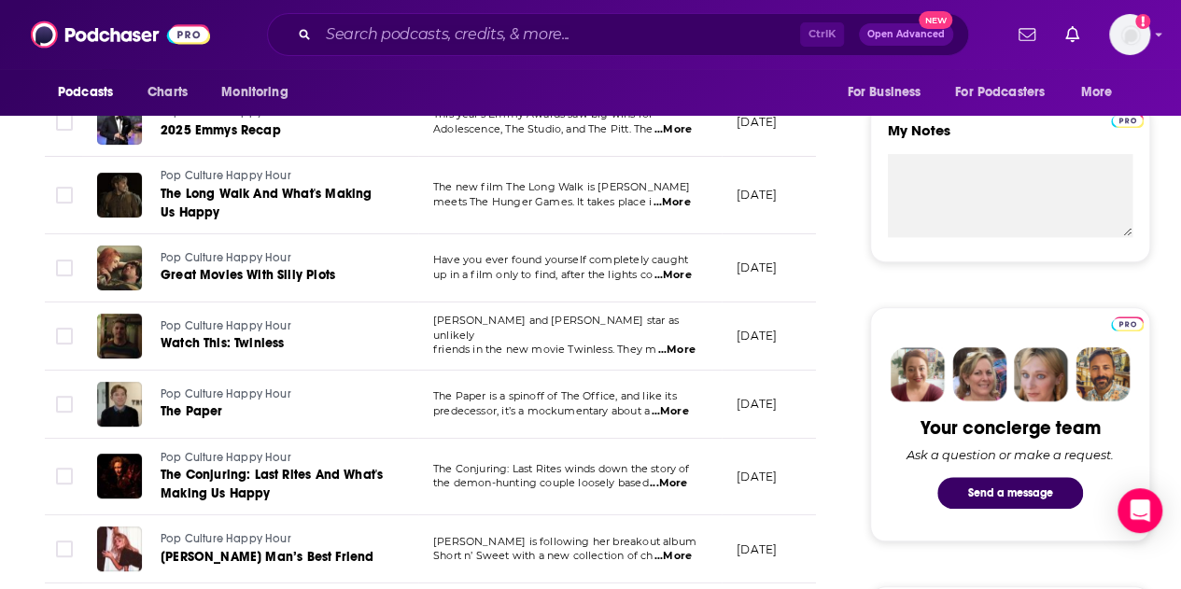
click at [686, 409] on span "...More" at bounding box center [669, 411] width 37 height 15
click at [506, 518] on td "[PERSON_NAME] is following her breakout album Short n’ Sweet with a new collect…" at bounding box center [570, 550] width 304 height 68
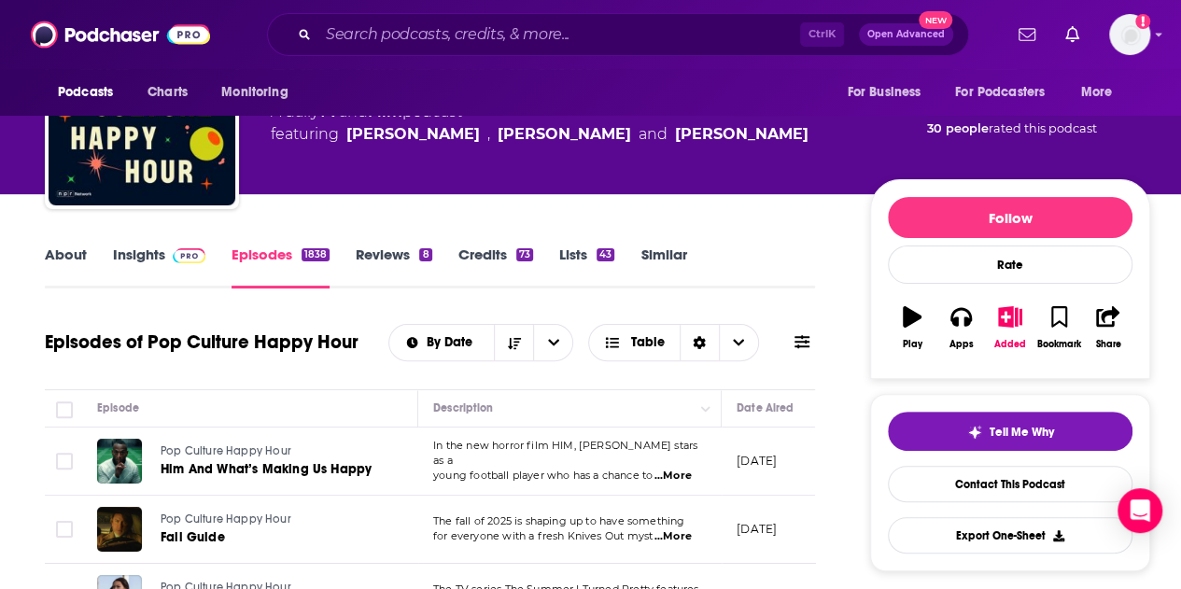
scroll to position [0, 0]
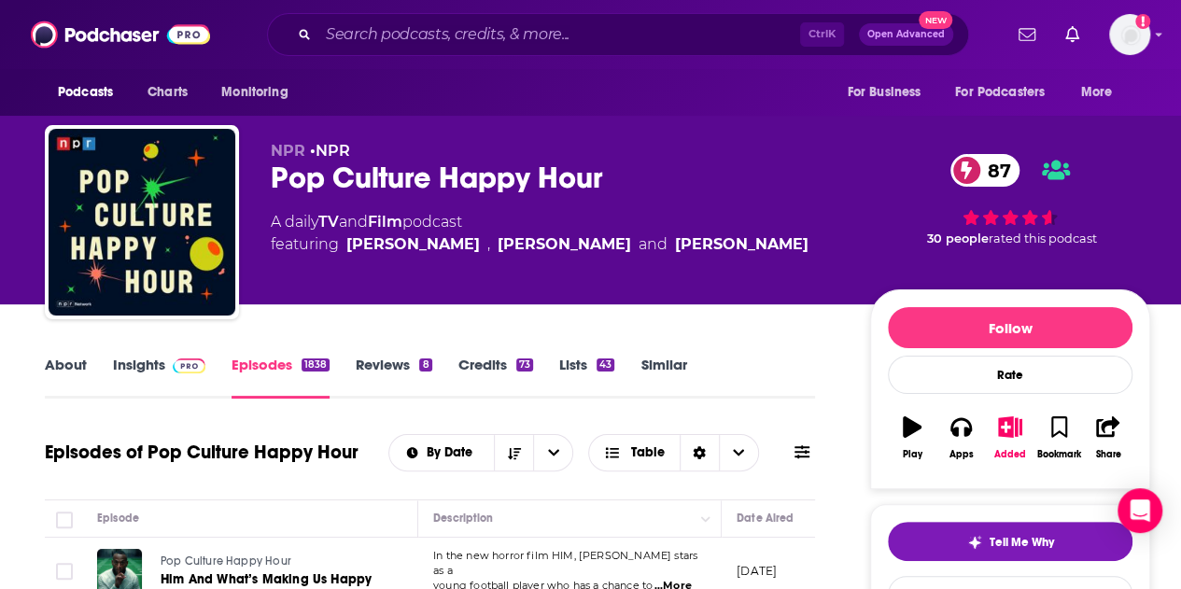
click at [127, 370] on link "Insights" at bounding box center [159, 377] width 92 height 43
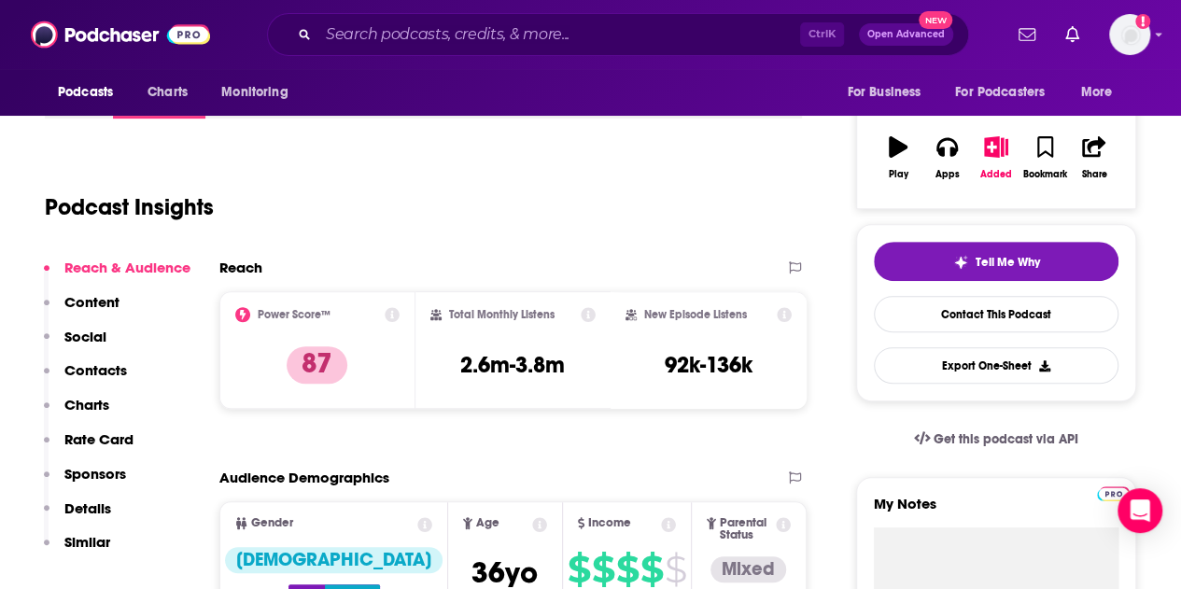
click at [120, 370] on p "Contacts" at bounding box center [95, 370] width 63 height 18
